Goal: Transaction & Acquisition: Purchase product/service

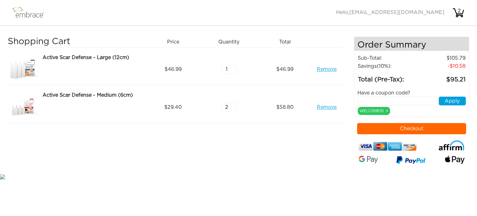
click at [327, 69] on link "Remove" at bounding box center [327, 69] width 20 height 7
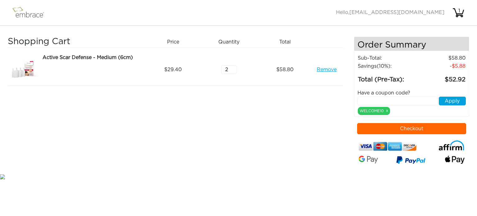
click at [412, 101] on input "text" at bounding box center [398, 101] width 80 height 9
click at [418, 127] on button "Checkout" at bounding box center [411, 128] width 109 height 11
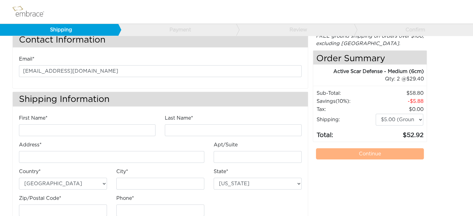
scroll to position [36, 0]
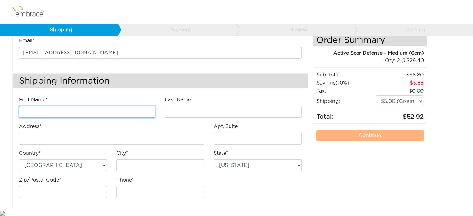
click at [43, 111] on input "First Name*" at bounding box center [87, 112] width 136 height 12
type input "Katherine"
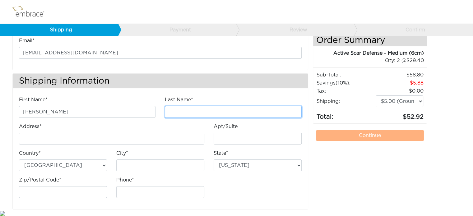
type input "Bush"
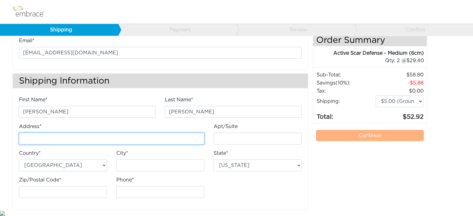
type input "1600 Macguffie Ct"
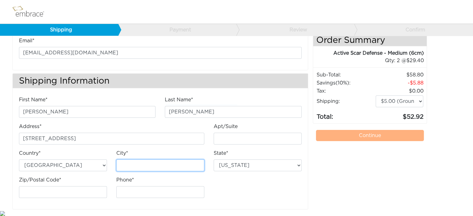
type input "VIRGINIA BEACH"
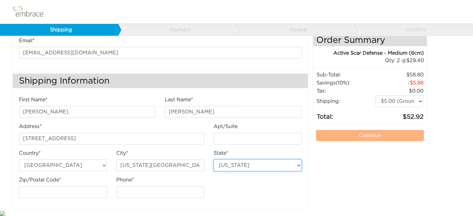
select select "VA"
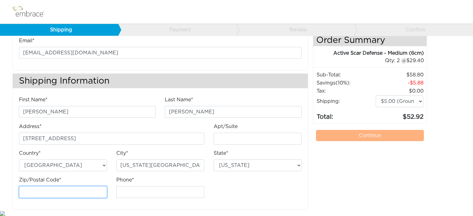
type input "23464"
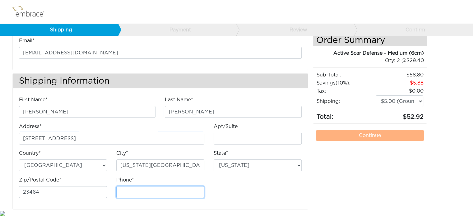
type input "7576210754"
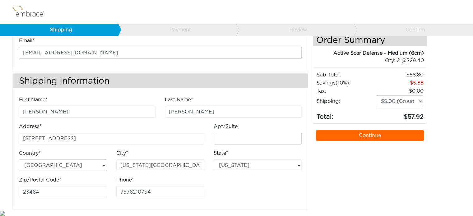
click at [350, 134] on link "Continue" at bounding box center [370, 135] width 108 height 11
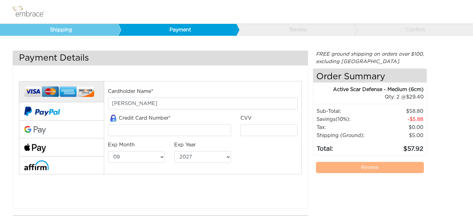
select select "9"
select select "2027"
click at [123, 130] on input "tel" at bounding box center [169, 130] width 123 height 12
type input "4147202755568589"
type input "817"
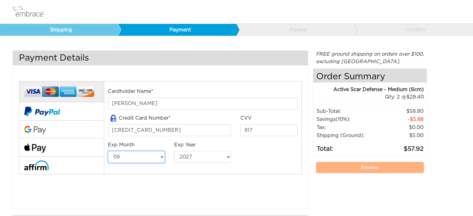
select select "6"
select select "2030"
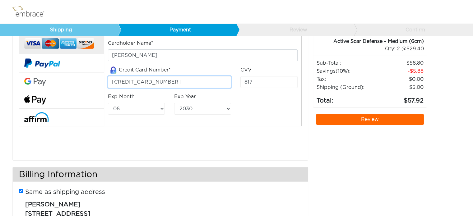
scroll to position [87, 0]
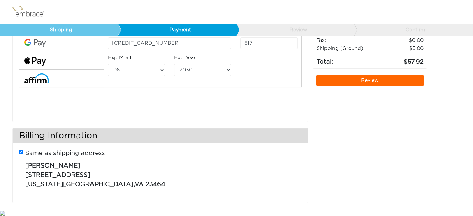
click at [384, 81] on link "Review" at bounding box center [370, 80] width 108 height 11
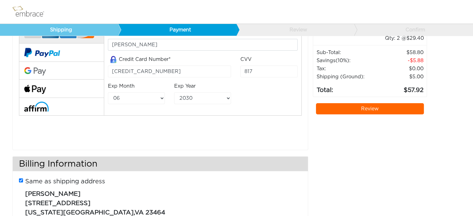
scroll to position [62, 0]
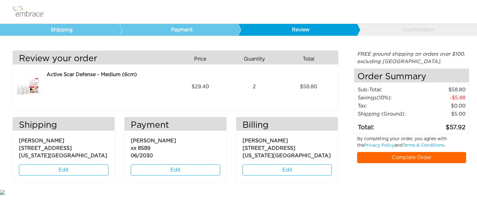
click at [411, 158] on link "Complete Order" at bounding box center [411, 157] width 109 height 11
